Goal: Find specific page/section

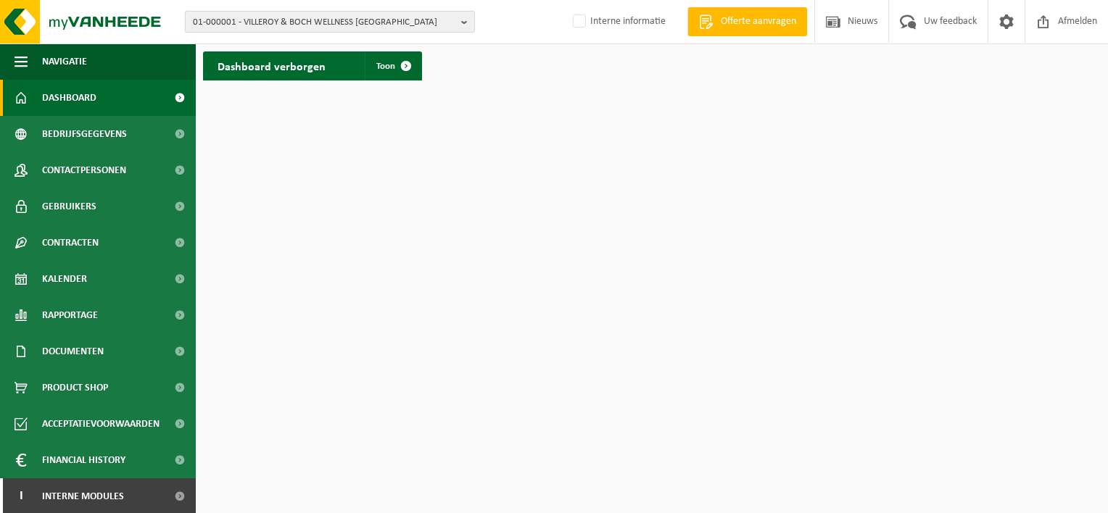
click at [464, 23] on b "button" at bounding box center [467, 22] width 13 height 20
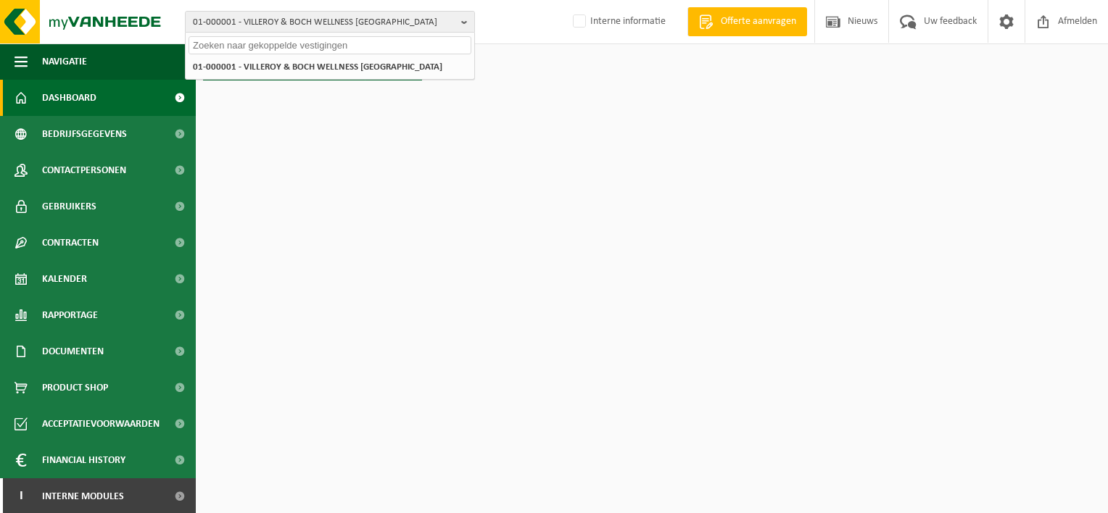
click at [294, 44] on input "text" at bounding box center [330, 45] width 283 height 18
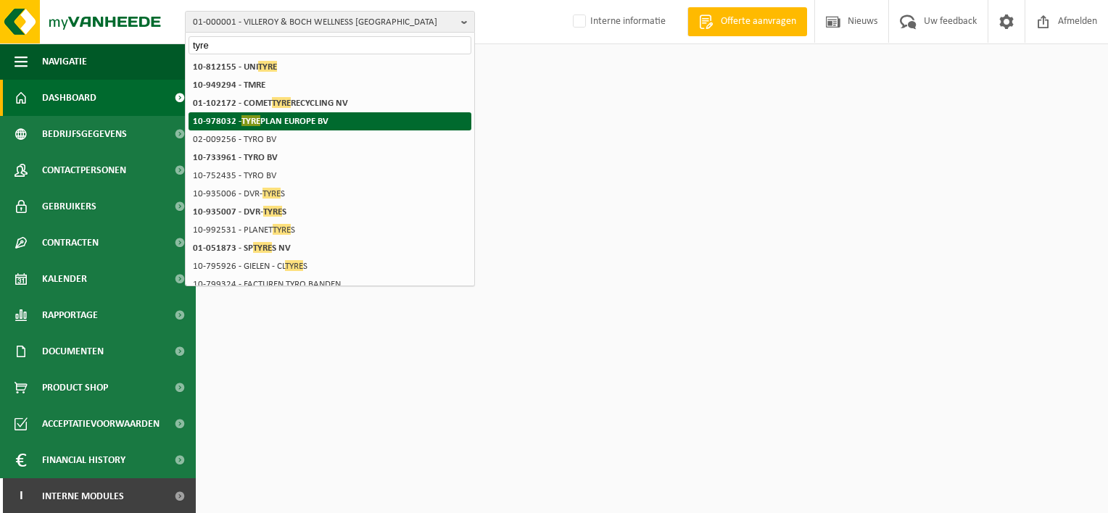
type input "tyre"
click at [285, 115] on strong "10-978032 - TYRE PLAN EUROPE BV" at bounding box center [261, 120] width 136 height 11
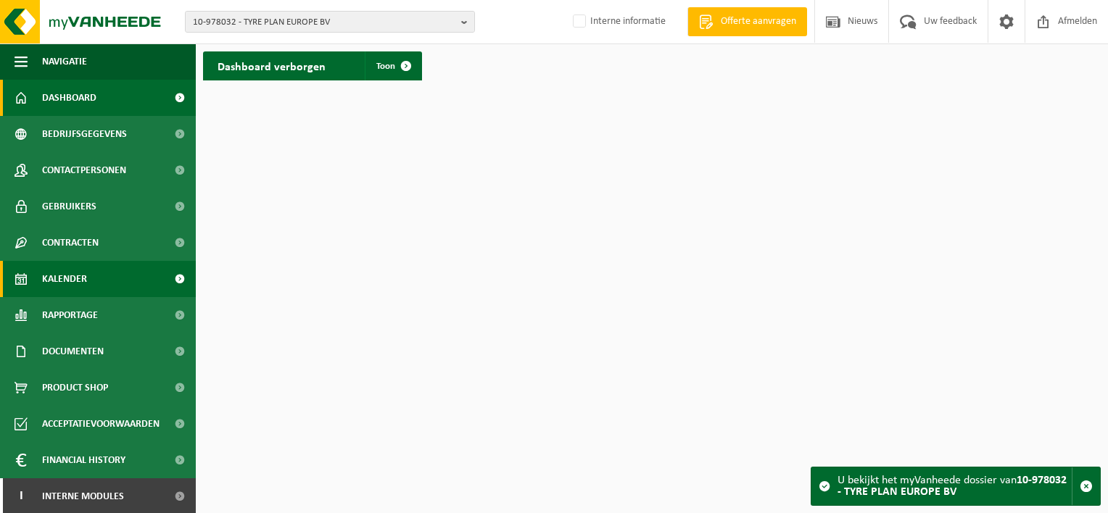
click at [73, 273] on span "Kalender" at bounding box center [64, 279] width 45 height 36
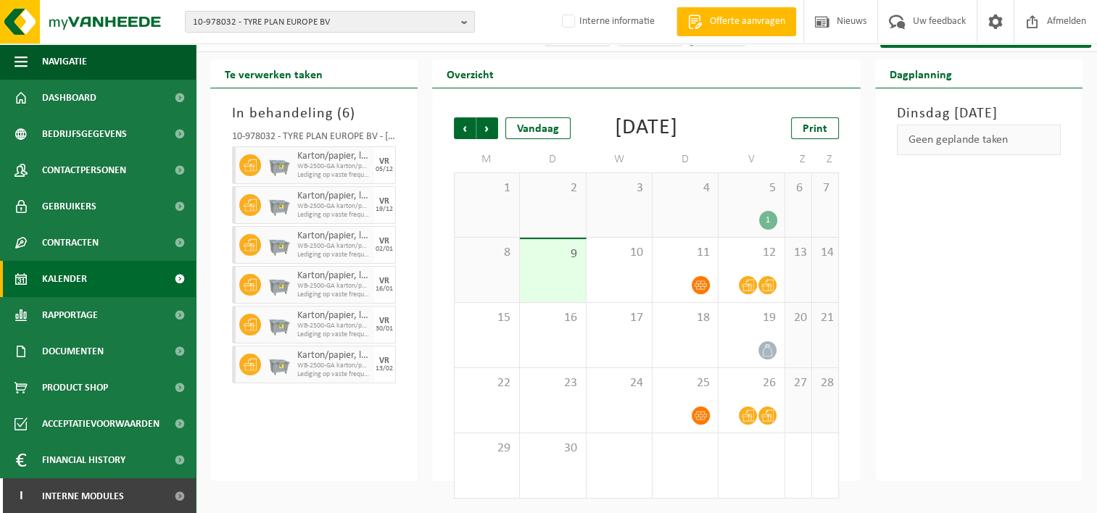
scroll to position [46, 0]
click at [461, 17] on b "button" at bounding box center [467, 22] width 13 height 20
click at [338, 22] on span "10-978032 - TYRE PLAN EUROPE BV" at bounding box center [324, 23] width 262 height 22
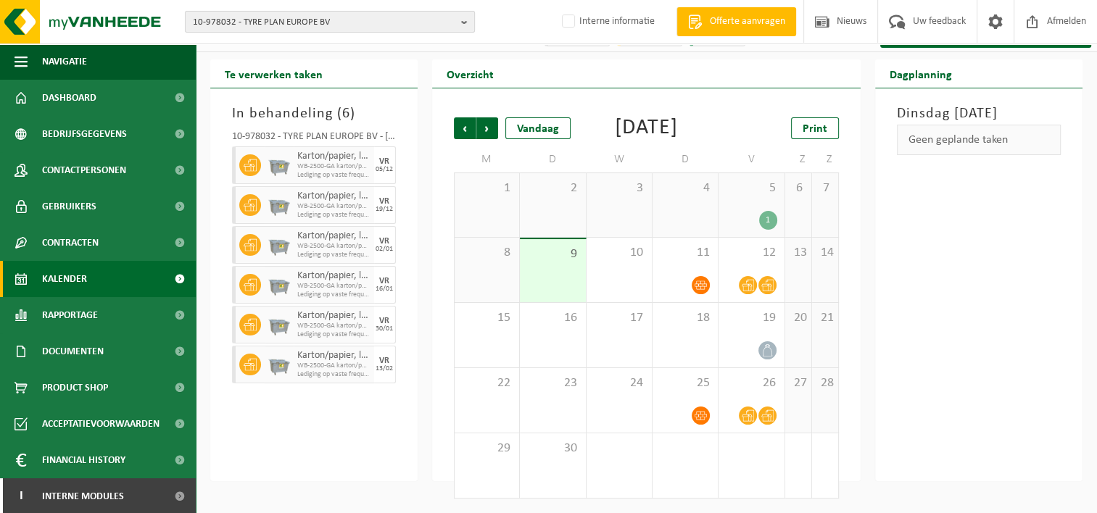
click at [336, 22] on span "10-978032 - TYRE PLAN EUROPE BV" at bounding box center [324, 23] width 262 height 22
type input "DBT"
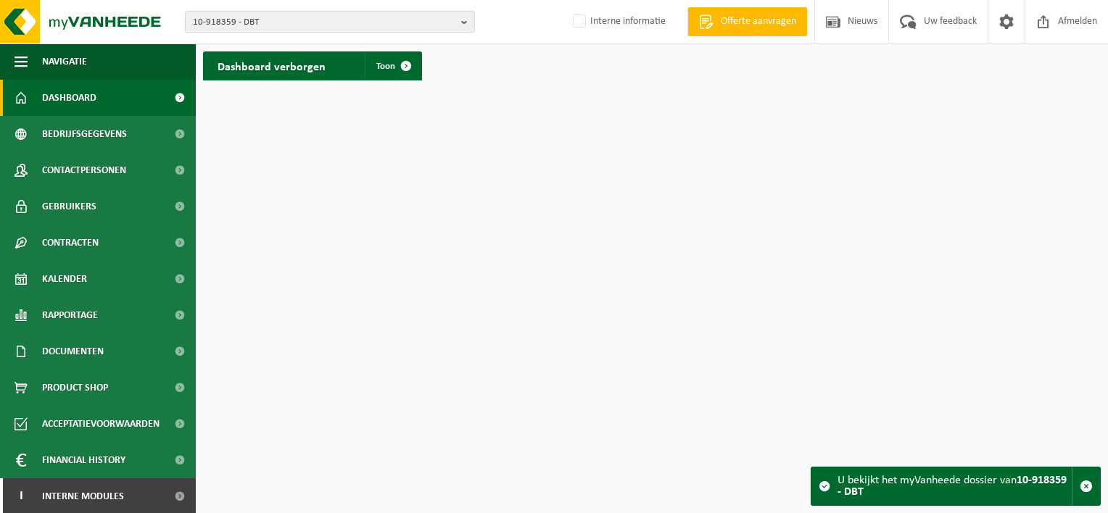
click at [462, 9] on div "10-918359 - DBT 10-918359 - DBT Interne informatie Welkom [PERSON_NAME] Offerte…" at bounding box center [554, 22] width 1108 height 44
click at [464, 29] on b "button" at bounding box center [467, 22] width 13 height 20
